Goal: Communication & Community: Answer question/provide support

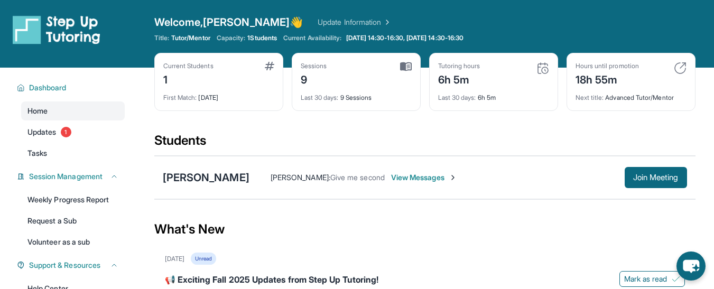
click at [418, 175] on span "View Messages" at bounding box center [424, 177] width 66 height 11
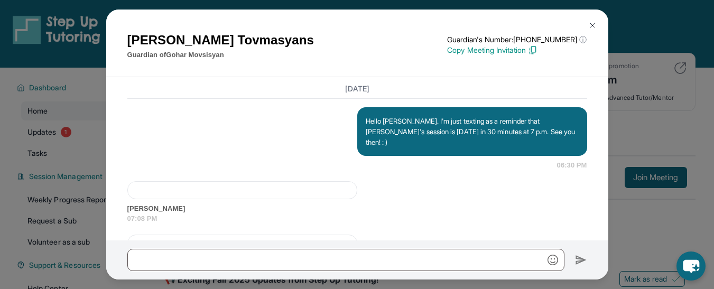
scroll to position [3502, 0]
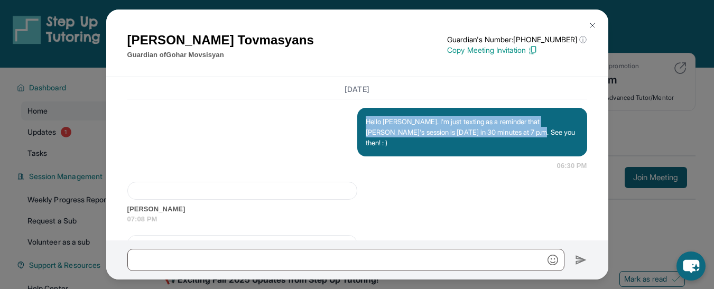
drag, startPoint x: 520, startPoint y: 164, endPoint x: 354, endPoint y: 152, distance: 166.5
click at [357, 152] on div "Hello [PERSON_NAME]. I'm just texting as a reminder that [PERSON_NAME]'s sessio…" at bounding box center [472, 132] width 230 height 49
copy p "Hello [PERSON_NAME]. I'm just texting as a reminder that [PERSON_NAME]'s sessio…"
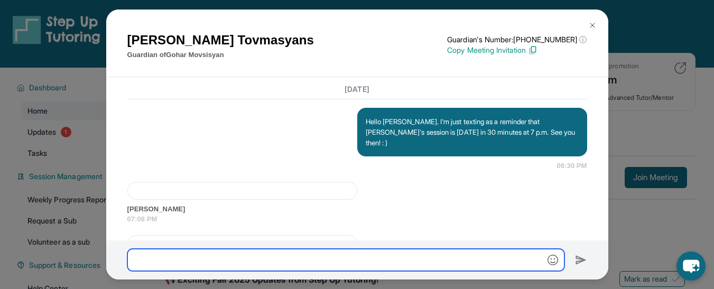
click at [237, 258] on input "text" at bounding box center [345, 260] width 437 height 22
paste input "**********"
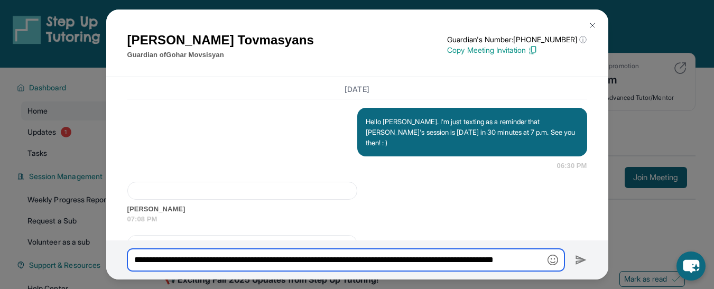
scroll to position [0, 25]
type input "**********"
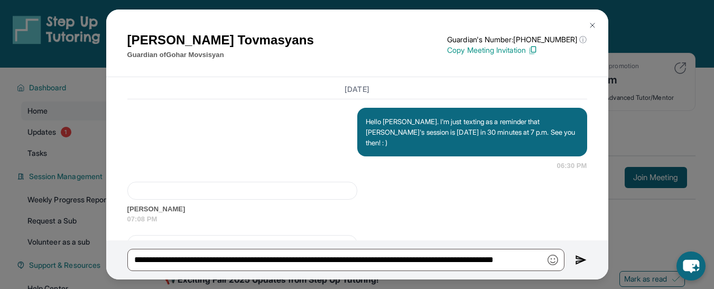
click at [579, 264] on img at bounding box center [581, 260] width 12 height 13
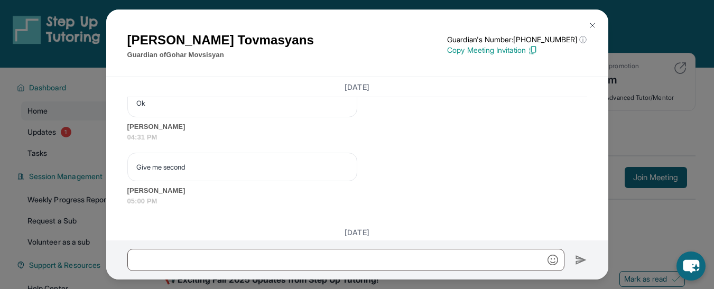
scroll to position [4657, 0]
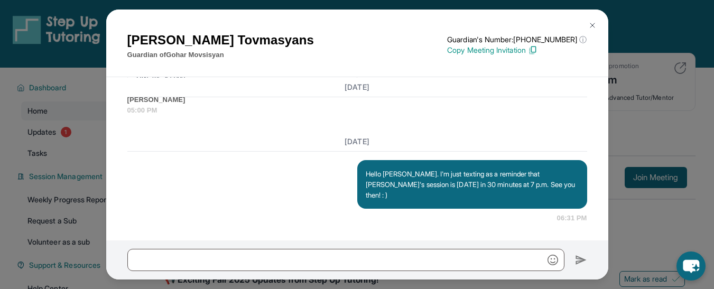
click at [590, 30] on button at bounding box center [592, 25] width 21 height 21
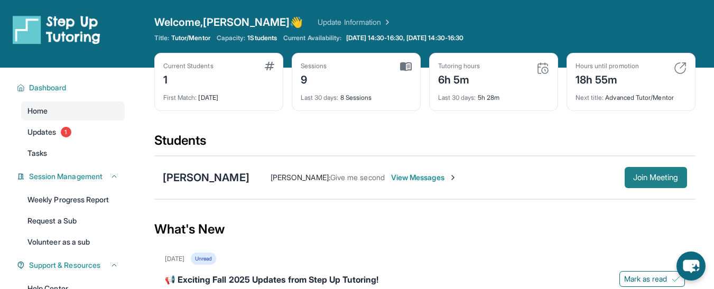
click at [648, 181] on span "Join Meeting" at bounding box center [656, 178] width 45 height 6
click at [438, 179] on span "View Messages" at bounding box center [424, 177] width 66 height 11
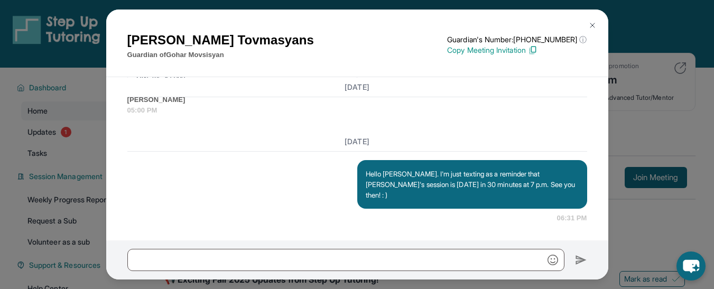
click at [593, 25] on img at bounding box center [593, 25] width 8 height 8
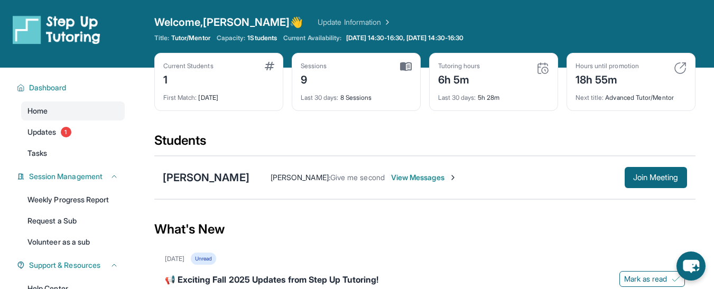
click at [413, 182] on span "View Messages" at bounding box center [424, 177] width 66 height 11
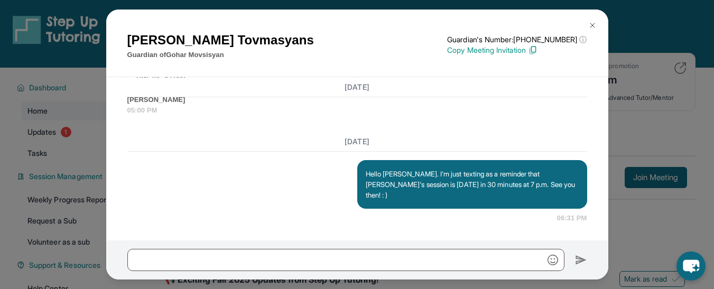
click at [593, 25] on img at bounding box center [593, 25] width 8 height 8
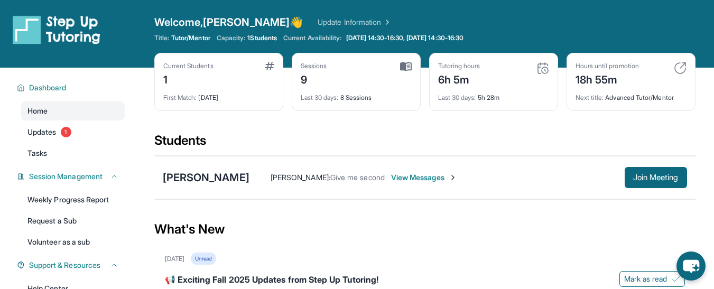
click at [418, 177] on span "View Messages" at bounding box center [424, 177] width 66 height 11
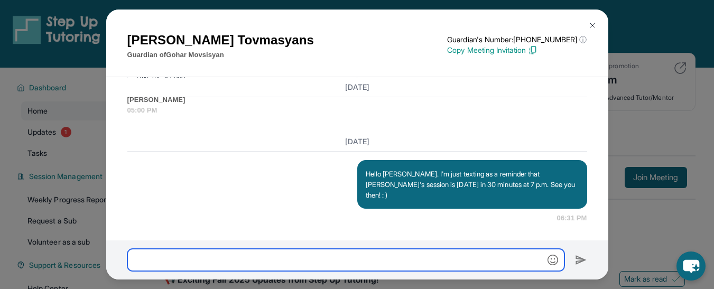
click at [291, 261] on input "text" at bounding box center [345, 260] width 437 height 22
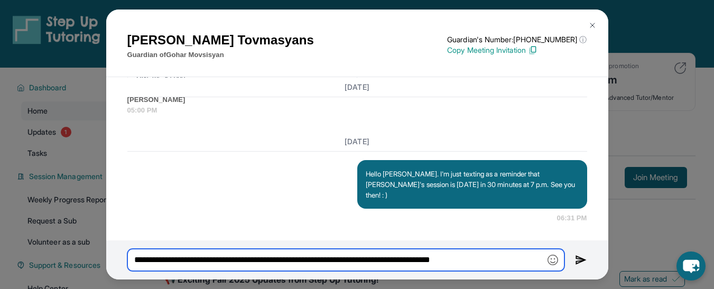
type input "**********"
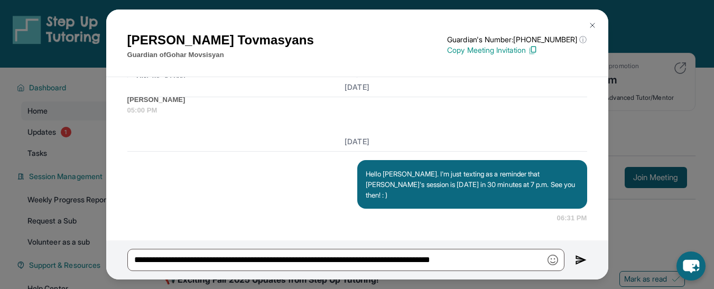
click at [575, 259] on img at bounding box center [581, 260] width 12 height 13
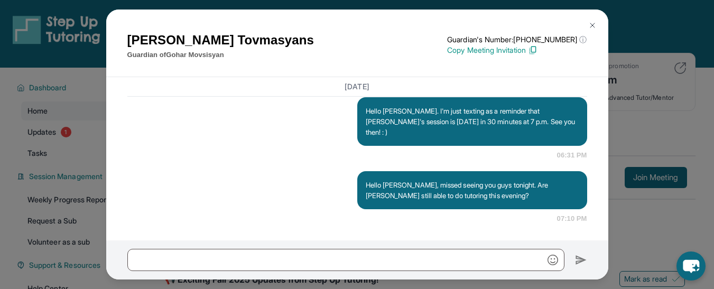
scroll to position [4720, 0]
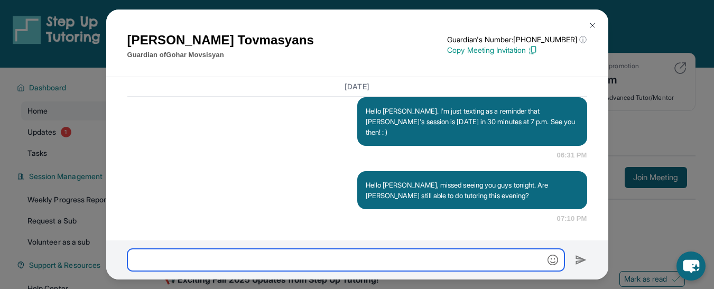
click at [307, 259] on input "text" at bounding box center [345, 260] width 437 height 22
click at [308, 269] on input "text" at bounding box center [345, 260] width 437 height 22
click at [226, 258] on input "text" at bounding box center [345, 260] width 437 height 22
type input "*"
click at [330, 262] on input "text" at bounding box center [345, 260] width 437 height 22
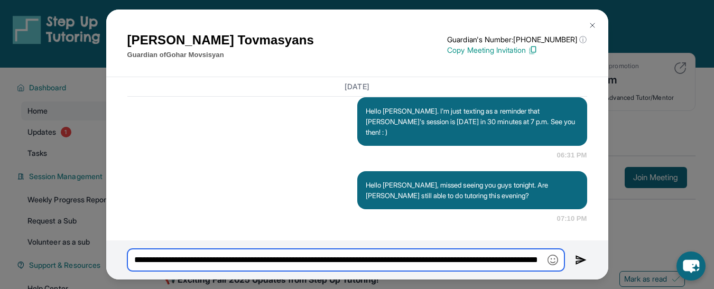
scroll to position [0, 112]
type input "**********"
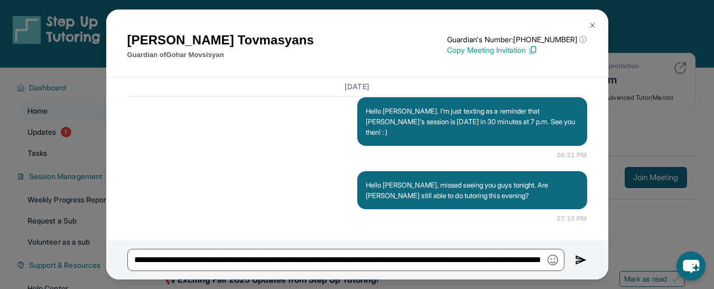
scroll to position [0, 0]
click at [577, 258] on img at bounding box center [581, 260] width 12 height 13
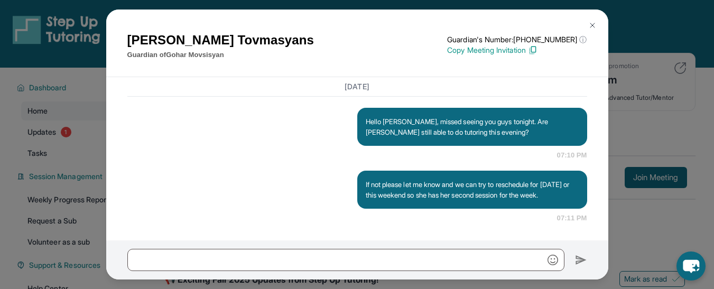
scroll to position [4794, 0]
